Goal: Transaction & Acquisition: Purchase product/service

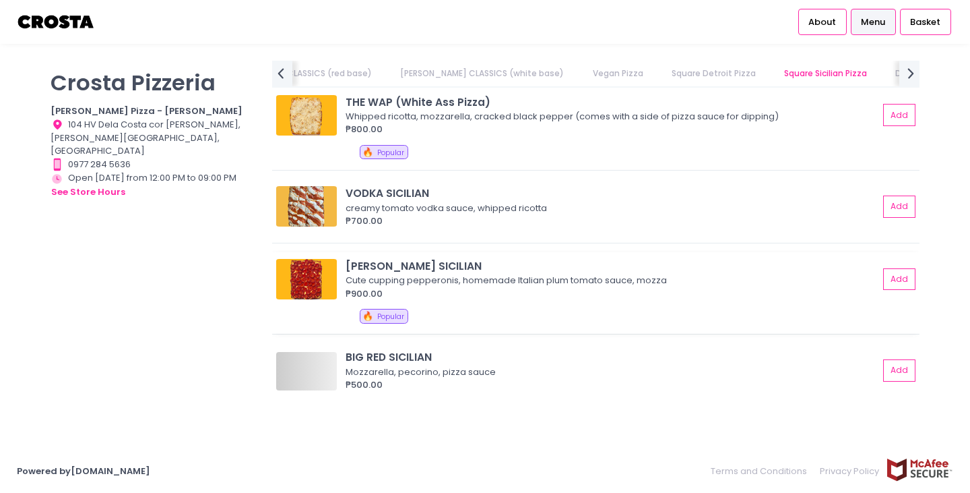
scroll to position [2022, 0]
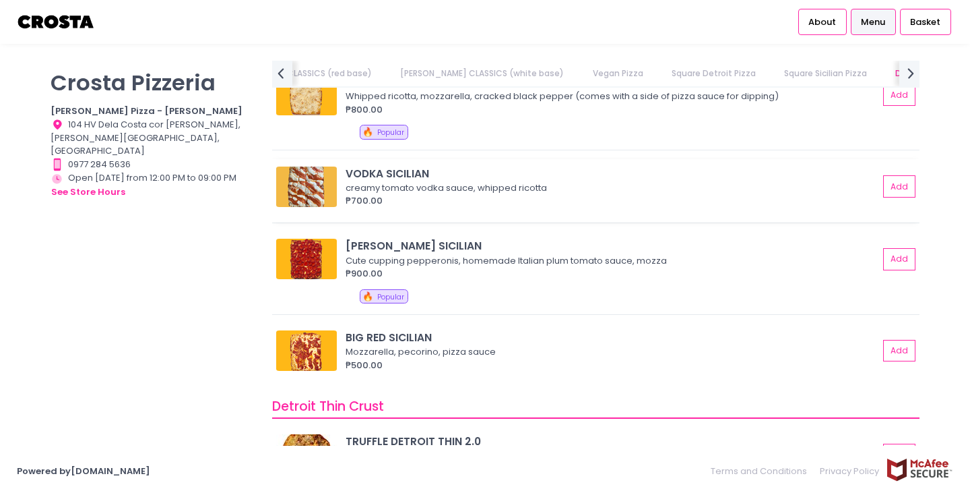
click at [315, 189] on img at bounding box center [306, 186] width 61 height 40
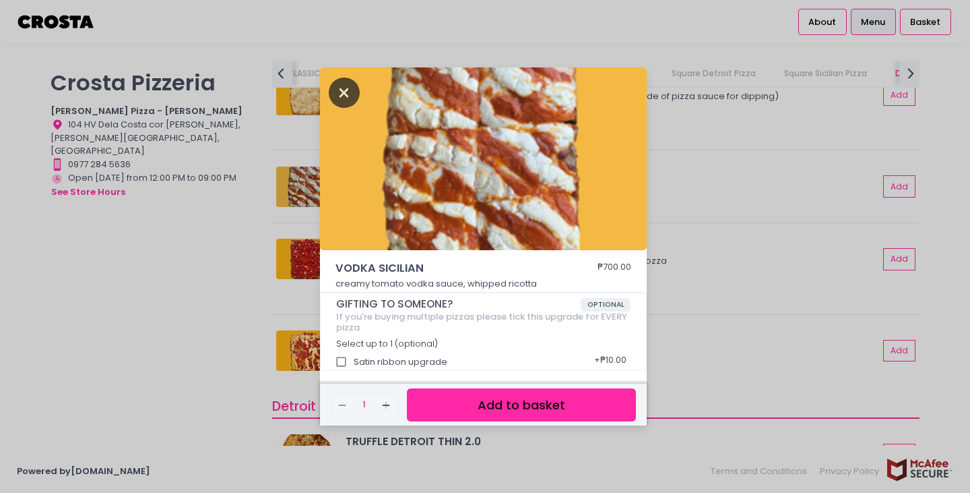
click at [343, 88] on icon "Close" at bounding box center [344, 93] width 31 height 30
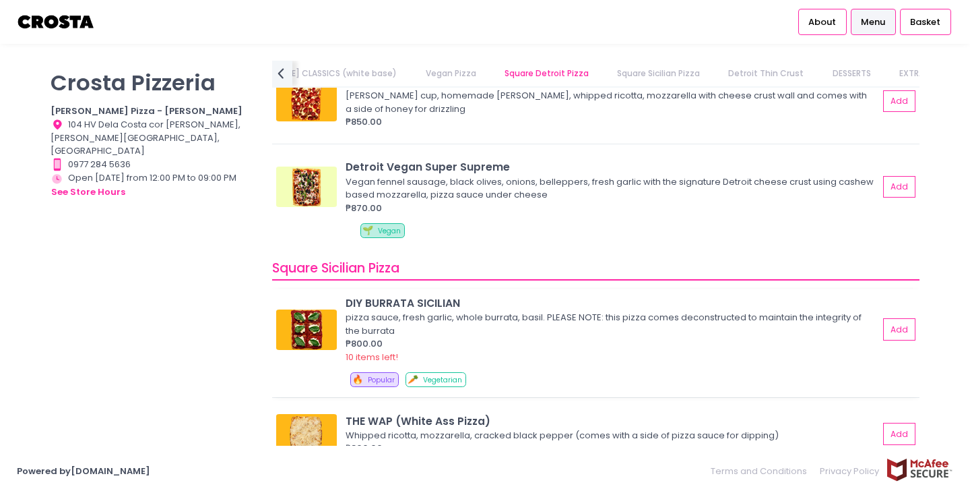
scroll to position [1565, 0]
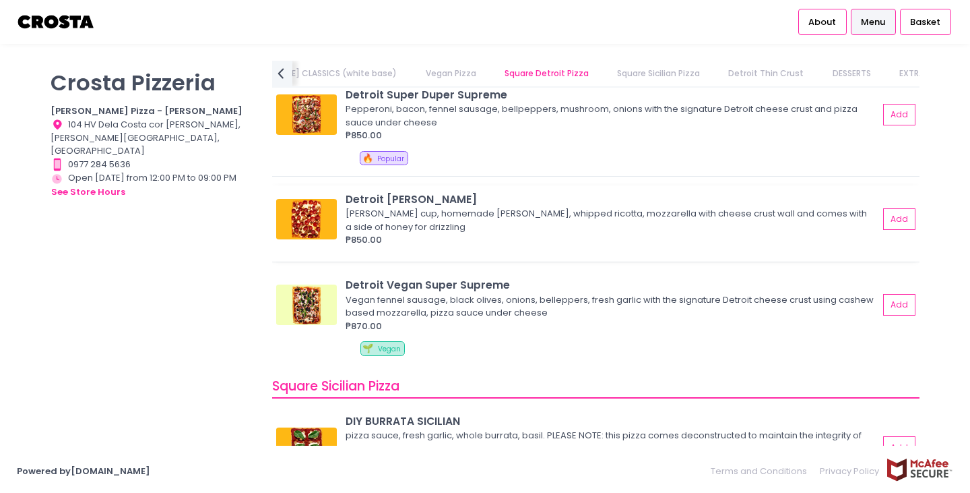
click at [307, 220] on img at bounding box center [306, 219] width 61 height 40
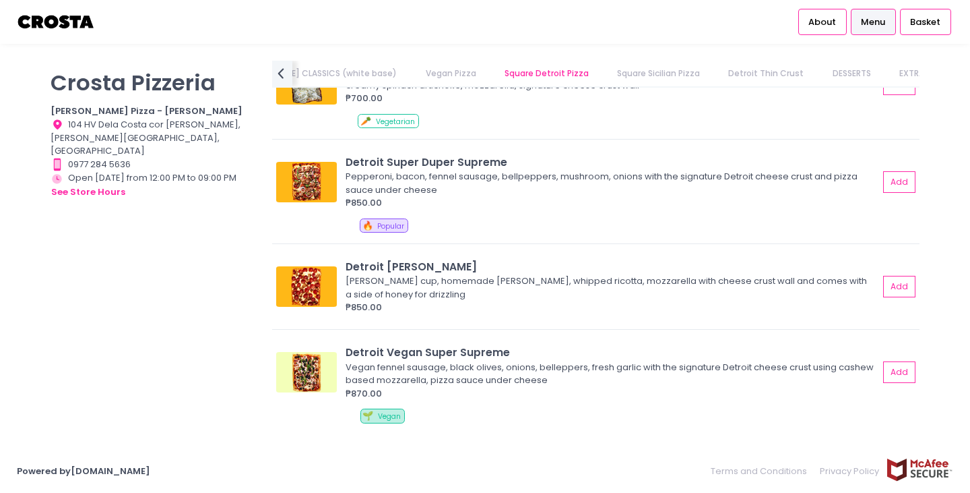
scroll to position [1430, 0]
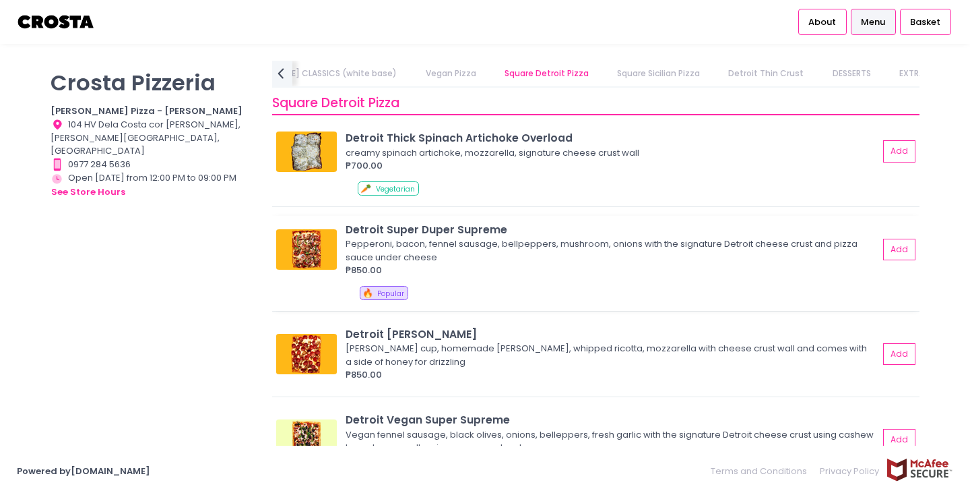
click at [297, 247] on img at bounding box center [306, 249] width 61 height 40
click at [325, 328] on div "Detroit [PERSON_NAME] [PERSON_NAME] cup, homemade [PERSON_NAME], whipped ricott…" at bounding box center [595, 353] width 639 height 55
drag, startPoint x: 346, startPoint y: 333, endPoint x: 463, endPoint y: 334, distance: 117.3
click at [463, 334] on div "Detroit [PERSON_NAME]" at bounding box center [612, 334] width 533 height 16
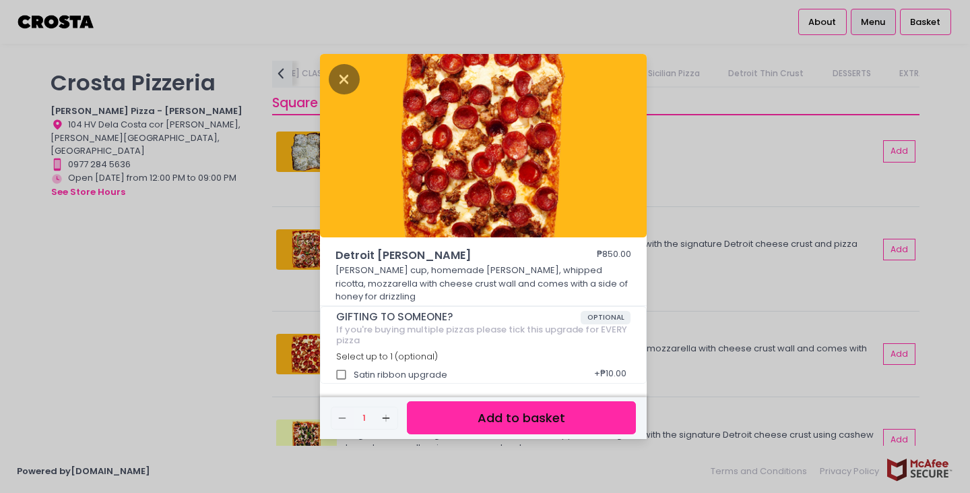
copy div "Detroit [PERSON_NAME]"
click at [342, 88] on icon "Close" at bounding box center [344, 79] width 31 height 30
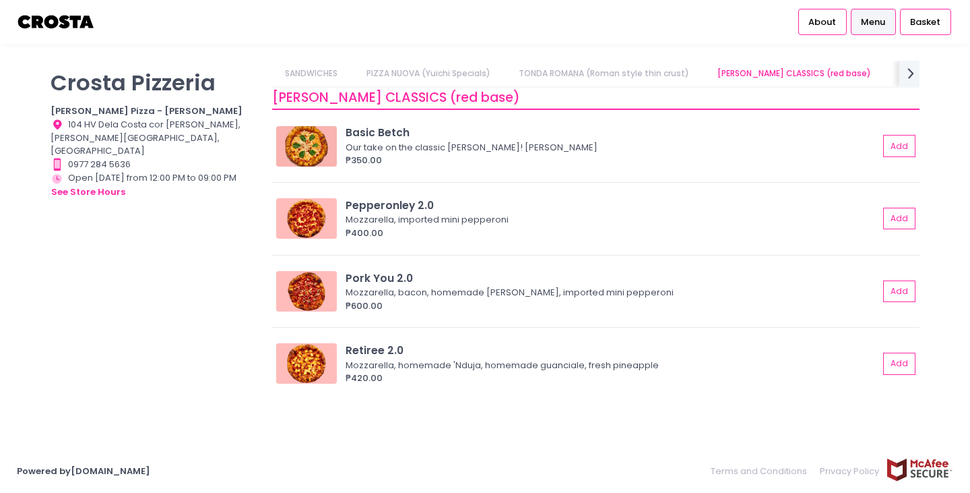
scroll to position [0, 102]
